Goal: Find specific page/section: Find specific page/section

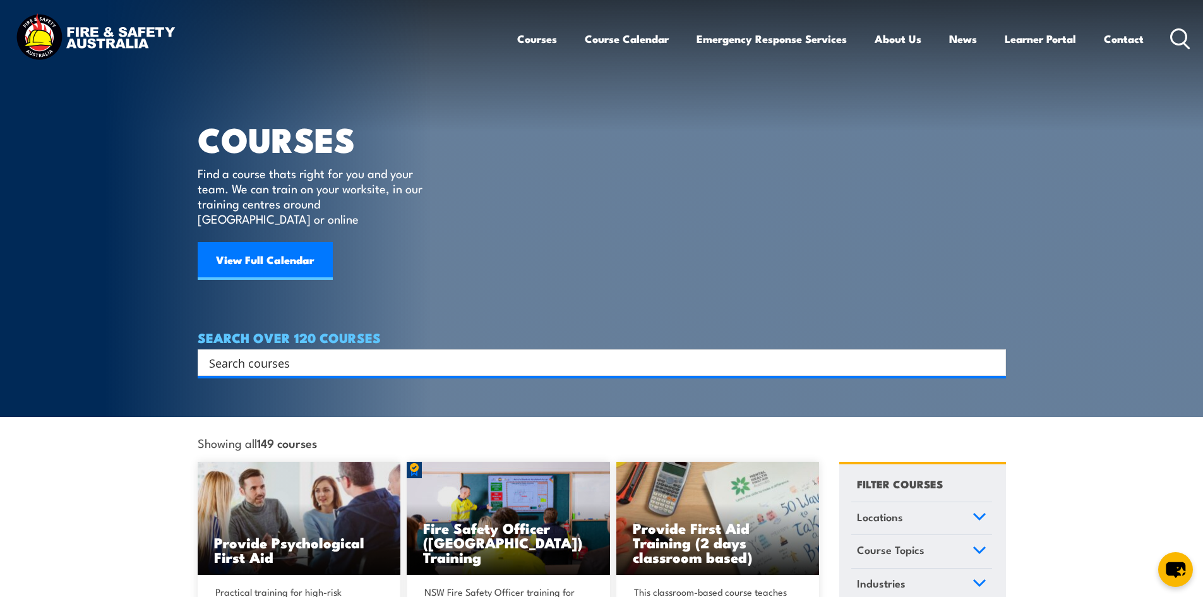
click at [237, 353] on input "Search input" at bounding box center [593, 362] width 769 height 19
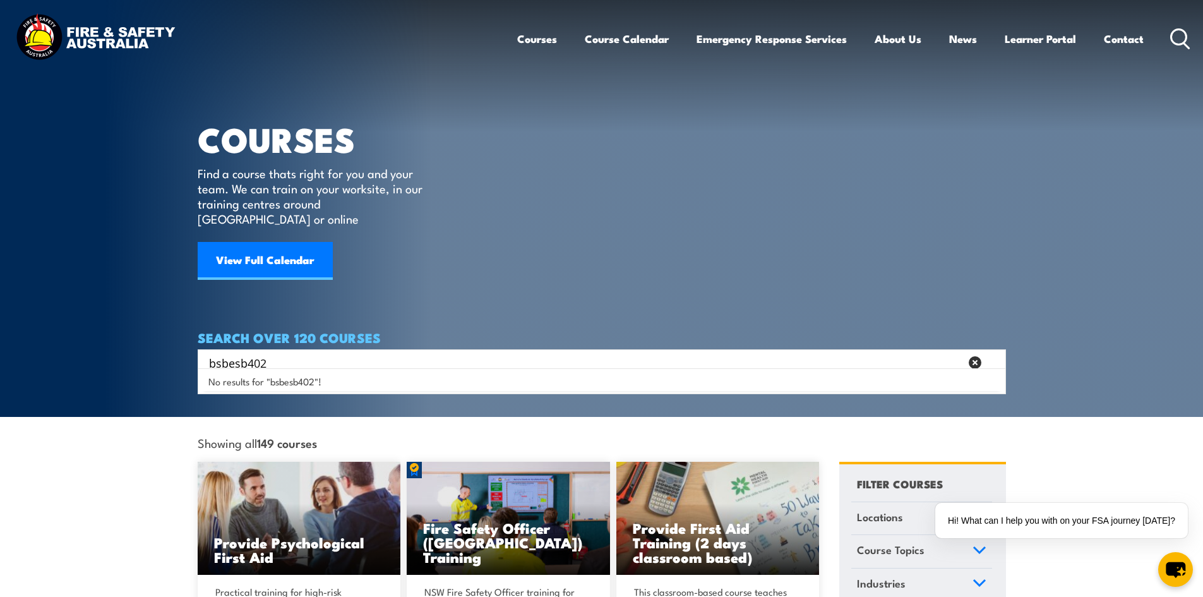
type input "bsbesb402"
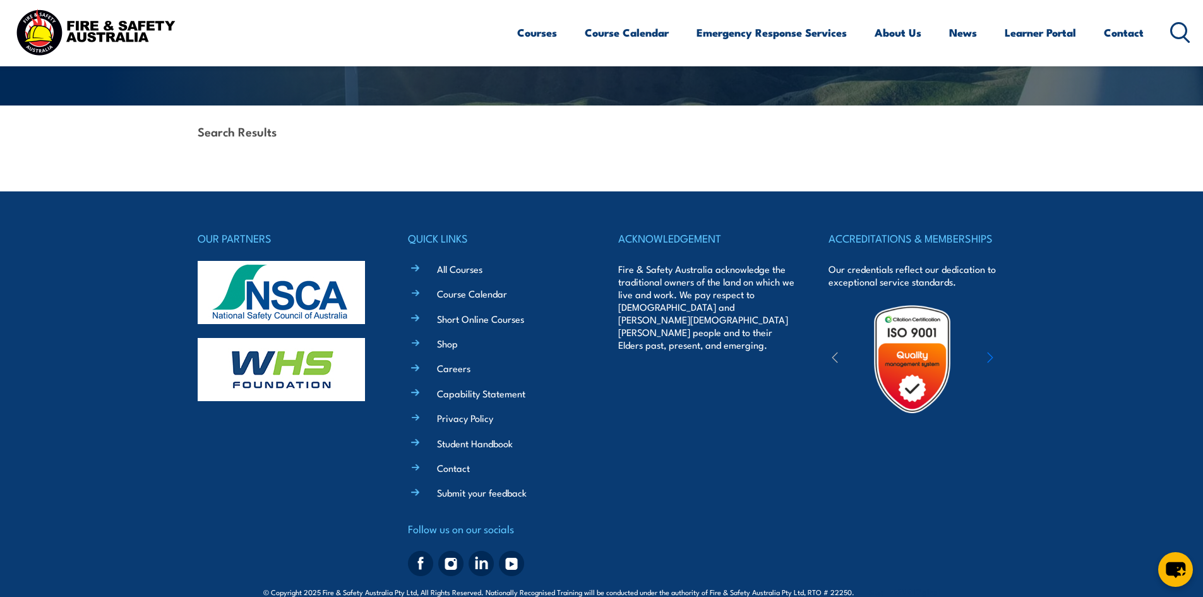
scroll to position [278, 0]
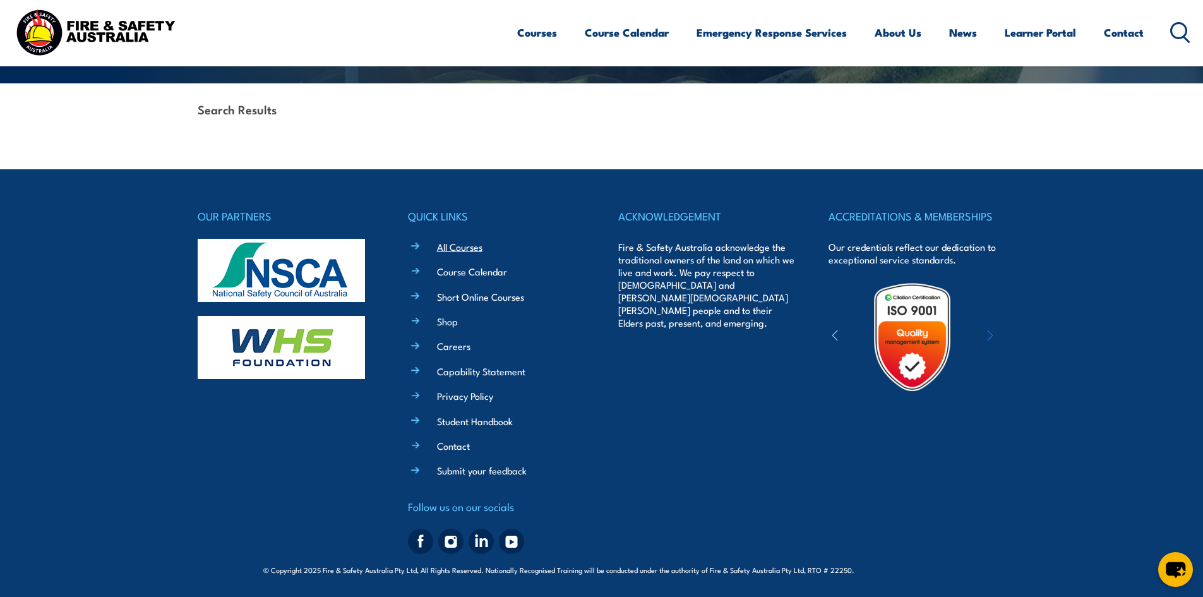
click at [456, 246] on link "All Courses" at bounding box center [459, 246] width 45 height 13
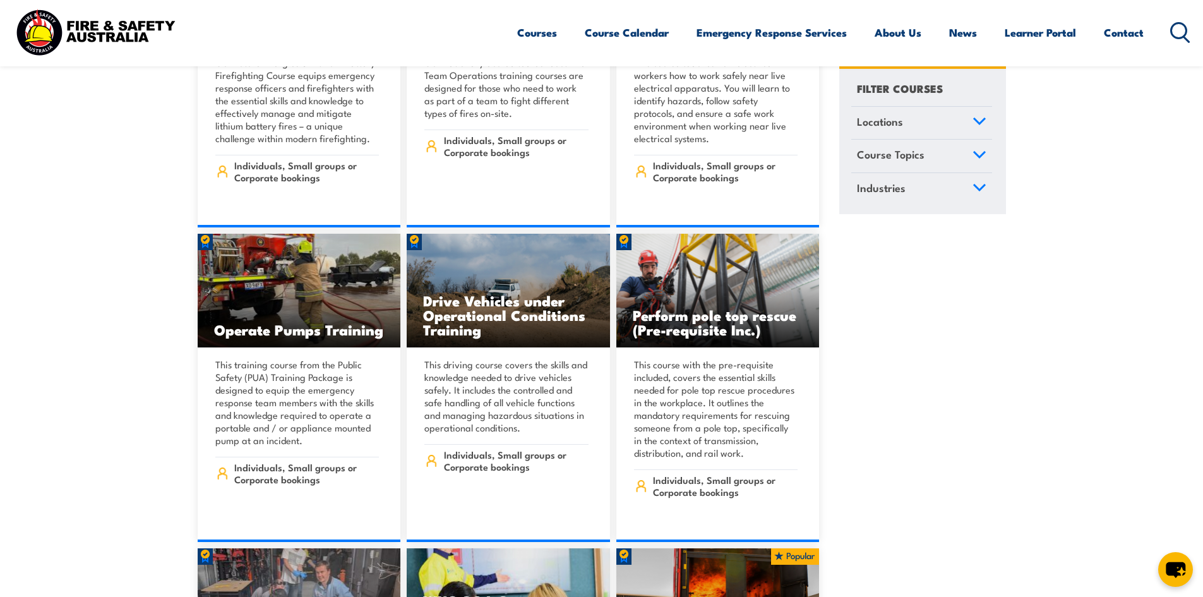
scroll to position [3157, 0]
